Goal: Task Accomplishment & Management: Use online tool/utility

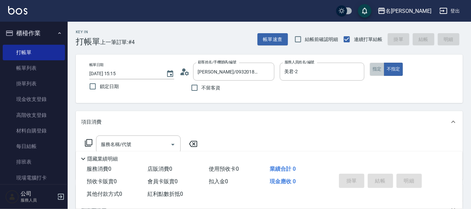
click at [376, 72] on button "指定" at bounding box center [377, 69] width 15 height 13
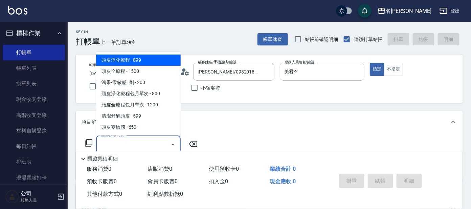
click at [144, 143] on input "服務名稱/代號" at bounding box center [133, 144] width 68 height 12
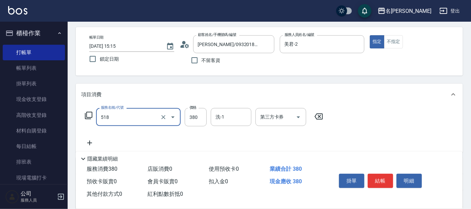
scroll to position [42, 0]
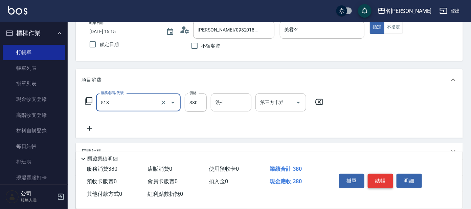
type input "舒壓+洗髮+養髮(518)"
click at [383, 176] on button "結帳" at bounding box center [380, 181] width 25 height 14
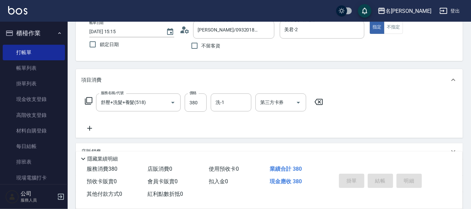
type input "[DATE] 15:57"
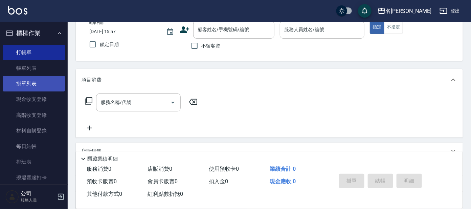
click at [33, 76] on link "掛單列表" at bounding box center [34, 84] width 62 height 16
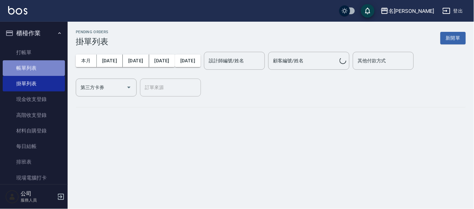
click at [34, 71] on link "帳單列表" at bounding box center [34, 68] width 62 height 16
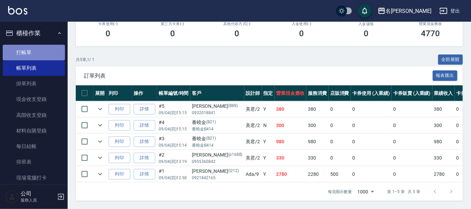
click at [47, 46] on link "打帳單" at bounding box center [34, 53] width 62 height 16
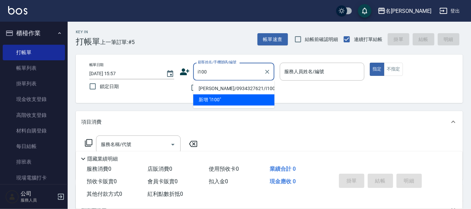
click at [227, 87] on li "[PERSON_NAME]/0934327621/I100" at bounding box center [233, 88] width 81 height 11
type input "[PERSON_NAME]/0934327621/I100"
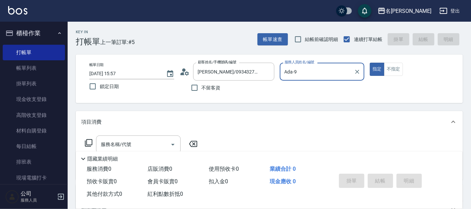
type input "Ada-9"
drag, startPoint x: 144, startPoint y: 145, endPoint x: 139, endPoint y: 141, distance: 6.0
click at [143, 144] on input "服務名稱/代號" at bounding box center [133, 144] width 68 height 12
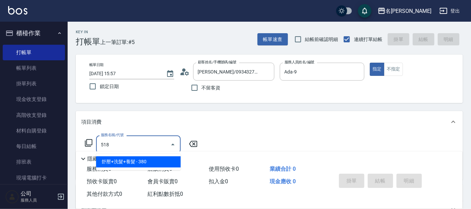
click at [163, 161] on span "舒壓+洗髮+養髮 - 380" at bounding box center [138, 161] width 85 height 11
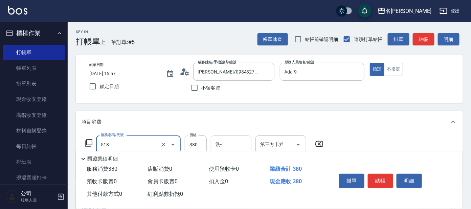
type input "舒壓+洗髮+養髮(518)"
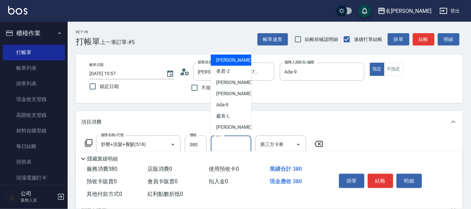
click at [243, 144] on input "洗-1" at bounding box center [231, 144] width 35 height 12
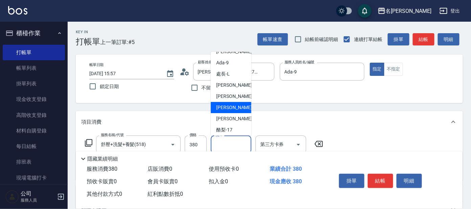
scroll to position [56, 0]
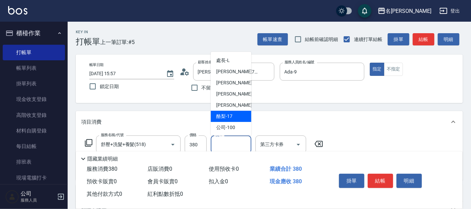
click at [232, 116] on span "酪梨 -17" at bounding box center [224, 116] width 16 height 7
type input "酪梨-17"
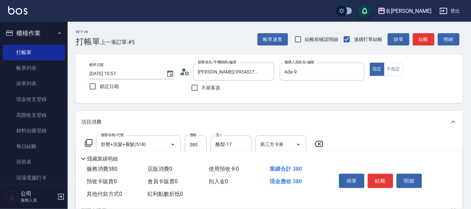
click at [89, 140] on icon at bounding box center [89, 143] width 8 height 8
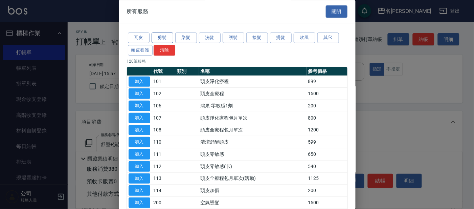
click at [161, 37] on button "剪髮" at bounding box center [163, 38] width 22 height 10
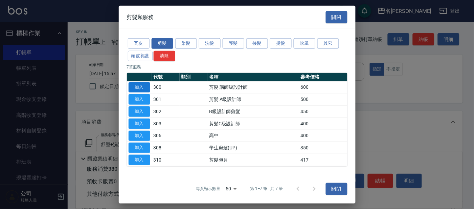
click at [137, 84] on button "加入" at bounding box center [140, 87] width 22 height 10
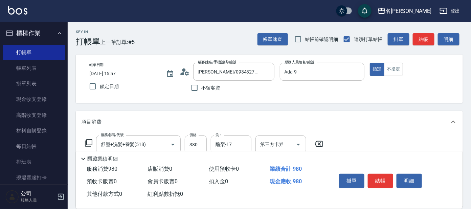
drag, startPoint x: 376, startPoint y: 180, endPoint x: 370, endPoint y: 170, distance: 11.7
click at [374, 178] on button "結帳" at bounding box center [380, 181] width 25 height 14
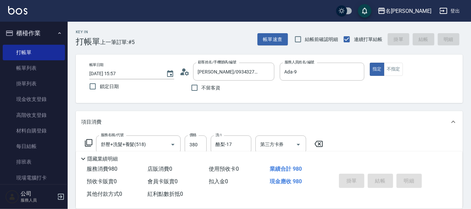
type input "[DATE] 15:59"
